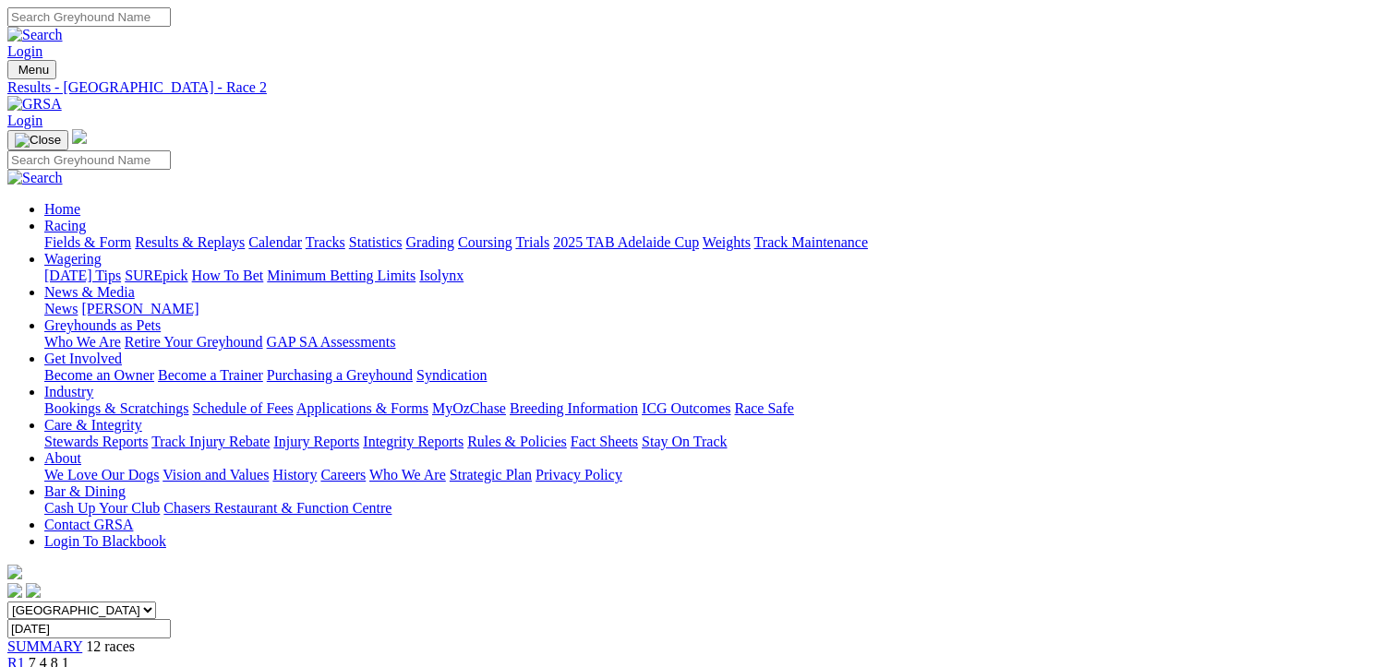
scroll to position [369, 0]
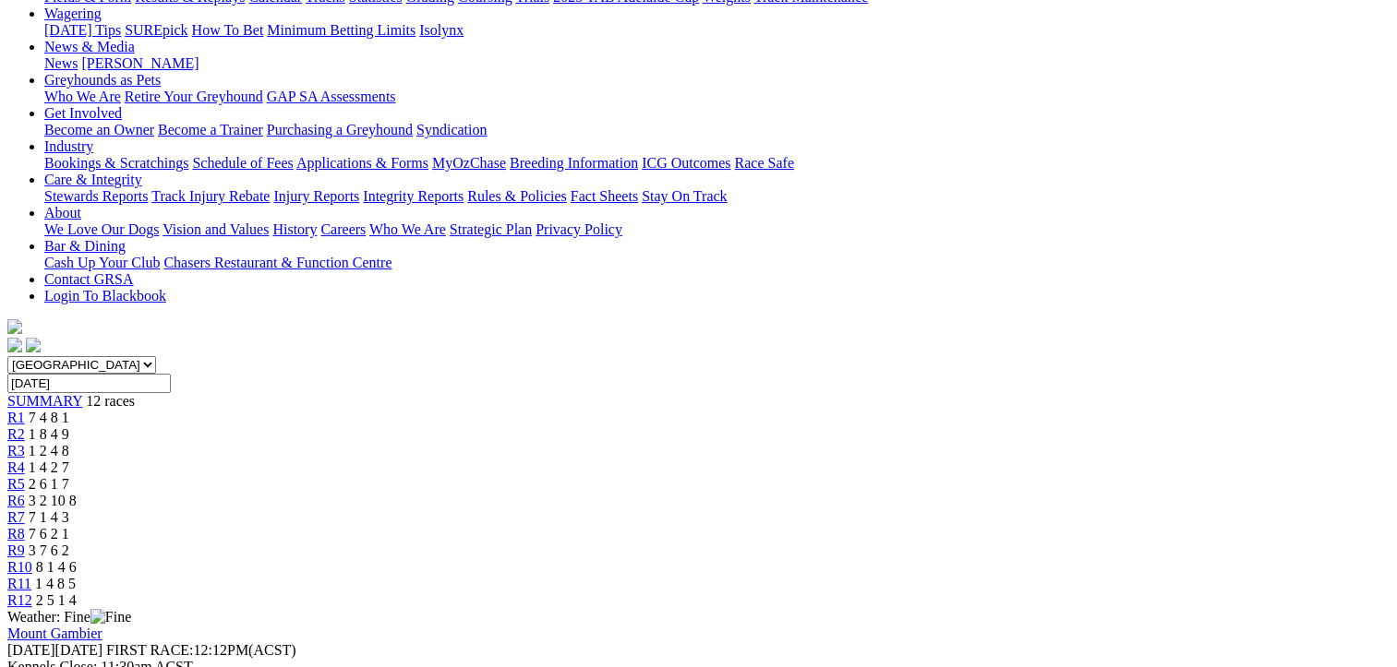
scroll to position [185, 0]
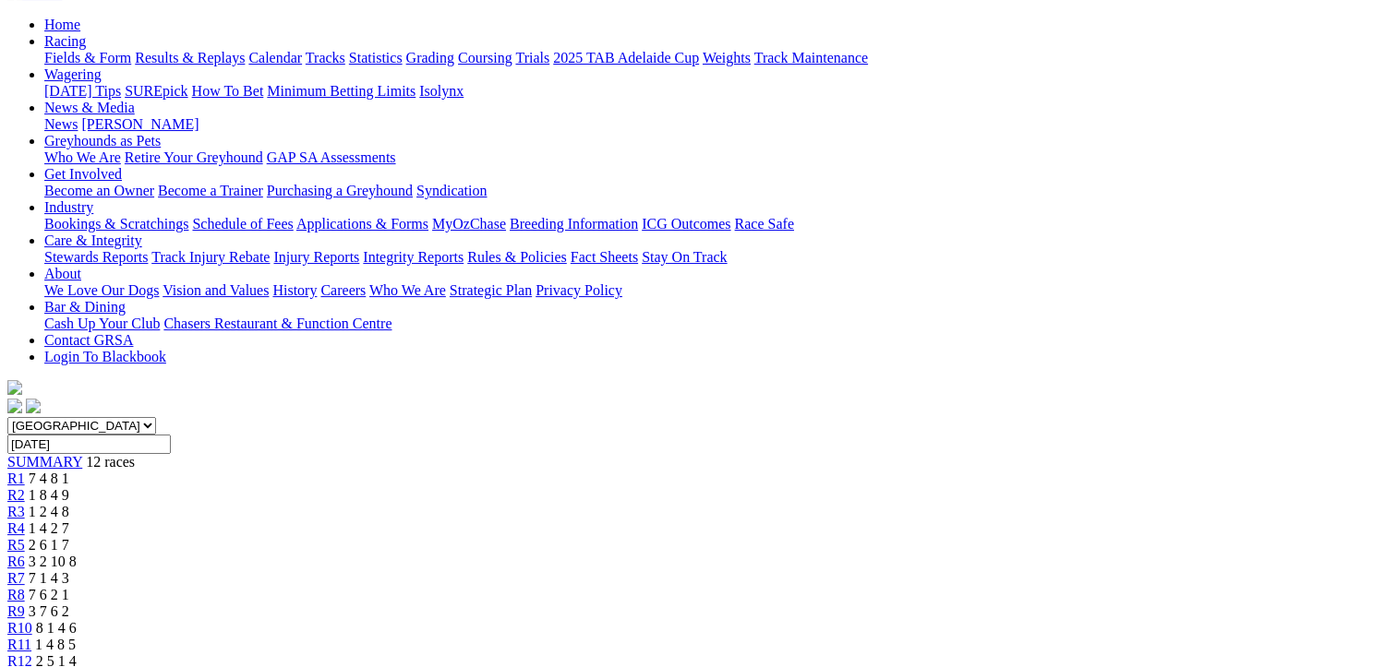
click at [25, 554] on span "R6" at bounding box center [16, 562] width 18 height 16
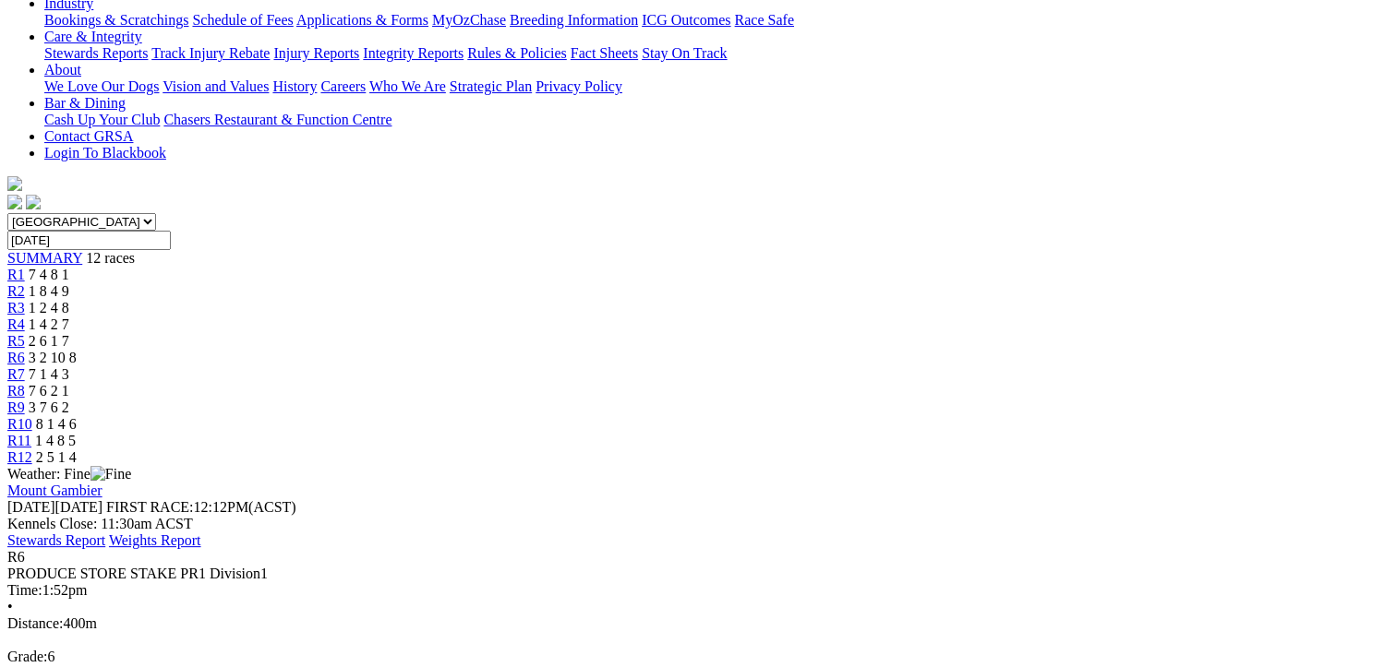
scroll to position [369, 0]
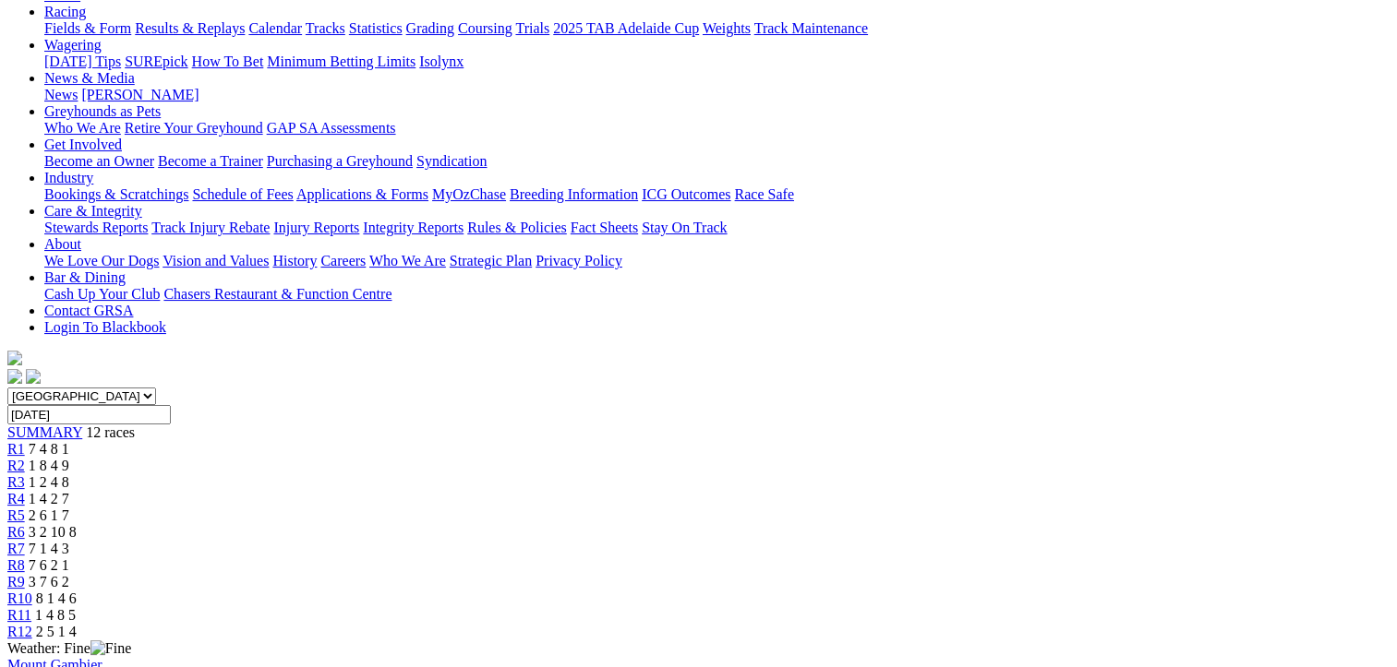
scroll to position [185, 0]
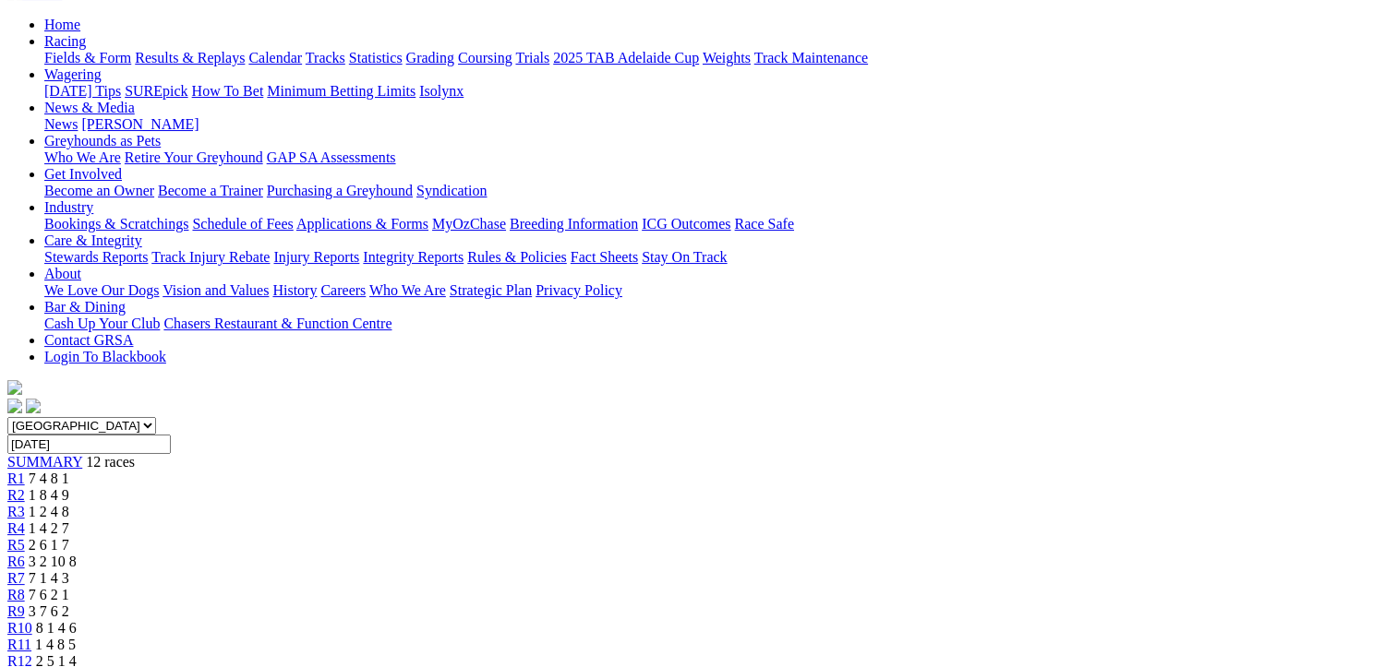
click at [25, 571] on span "R7" at bounding box center [16, 579] width 18 height 16
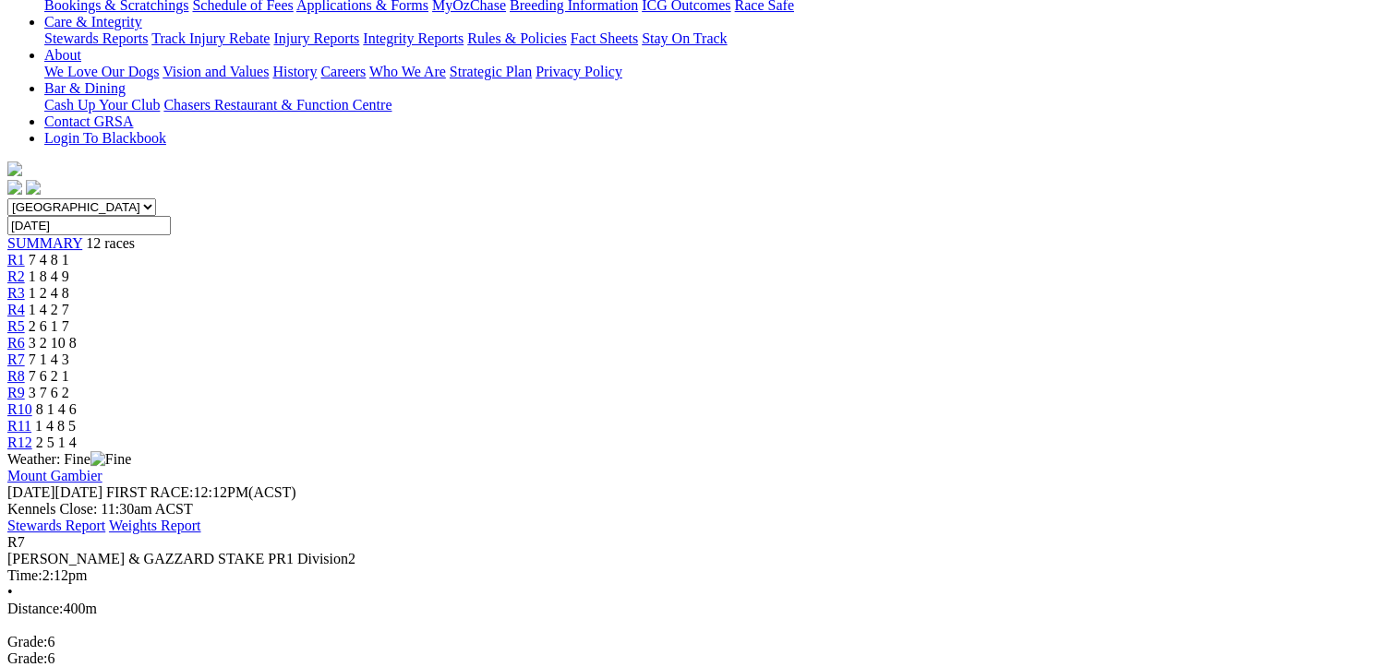
scroll to position [277, 0]
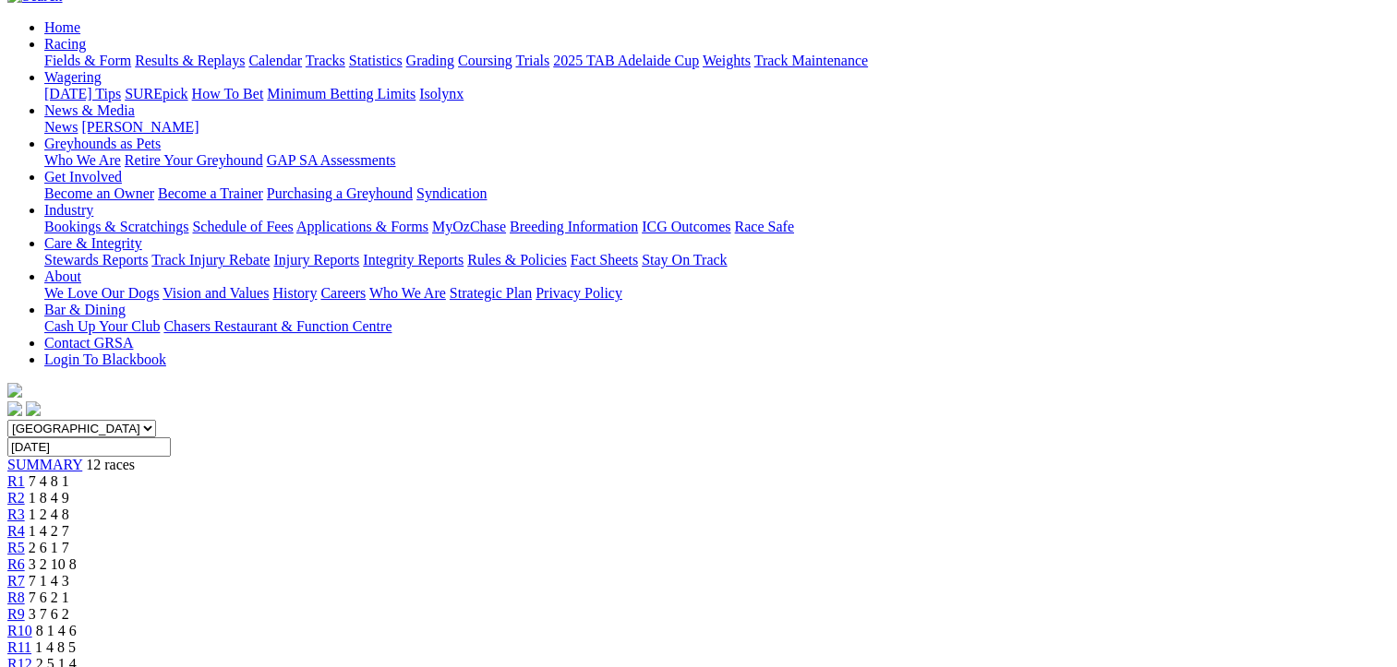
scroll to position [92, 0]
